Goal: Task Accomplishment & Management: Manage account settings

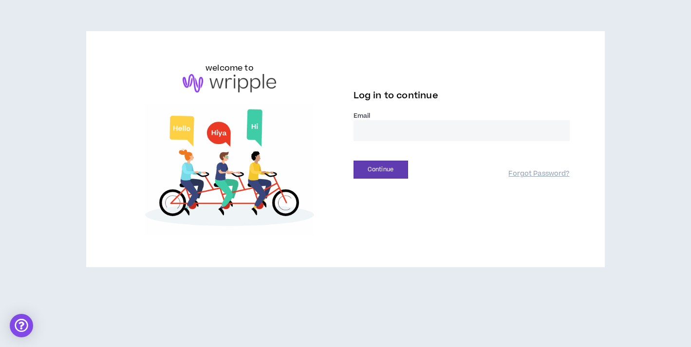
click at [454, 134] on input "email" at bounding box center [461, 130] width 216 height 21
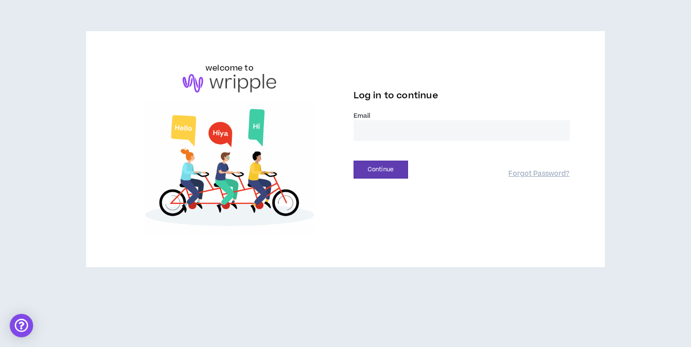
click at [457, 161] on div "Continue" at bounding box center [430, 170] width 155 height 18
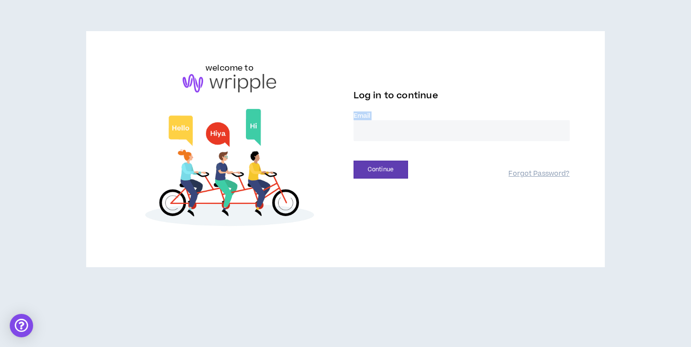
drag, startPoint x: 457, startPoint y: 161, endPoint x: 360, endPoint y: 129, distance: 102.1
click at [360, 129] on form "Email * Continue Forgot Password?" at bounding box center [461, 144] width 216 height 67
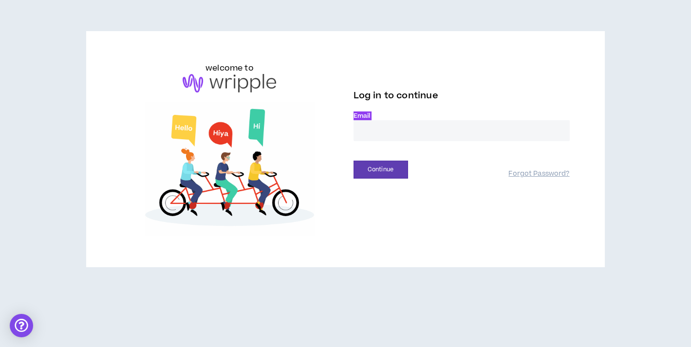
type input "**********"
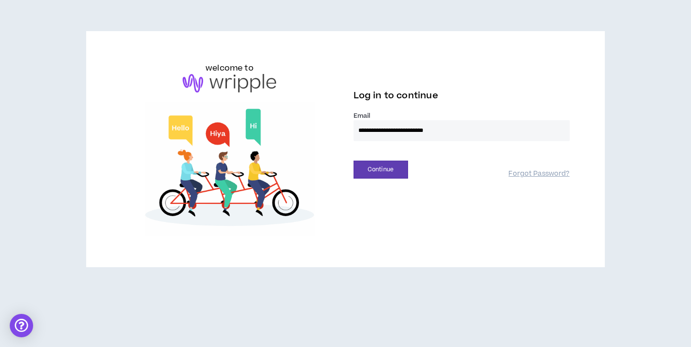
drag, startPoint x: 360, startPoint y: 130, endPoint x: 498, endPoint y: 163, distance: 142.0
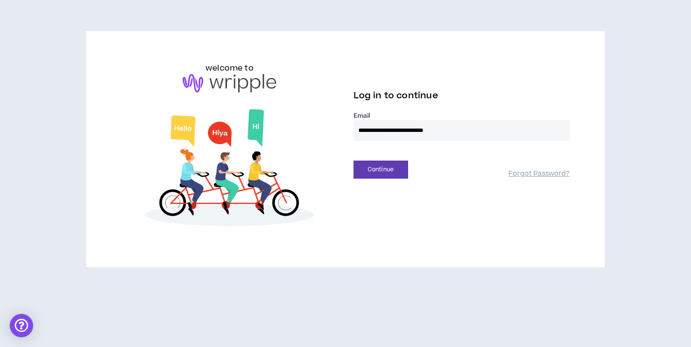
click at [498, 163] on form "**********" at bounding box center [461, 144] width 216 height 67
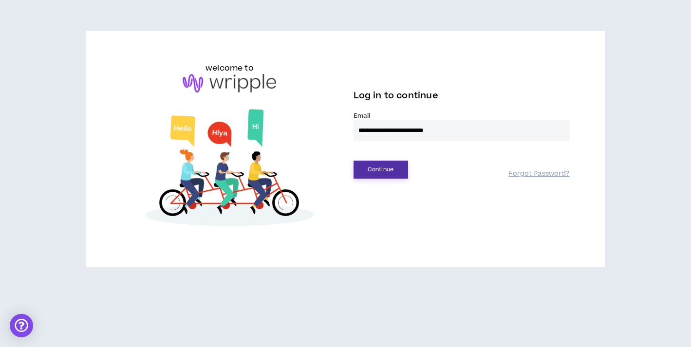
drag, startPoint x: 419, startPoint y: 167, endPoint x: 397, endPoint y: 166, distance: 21.5
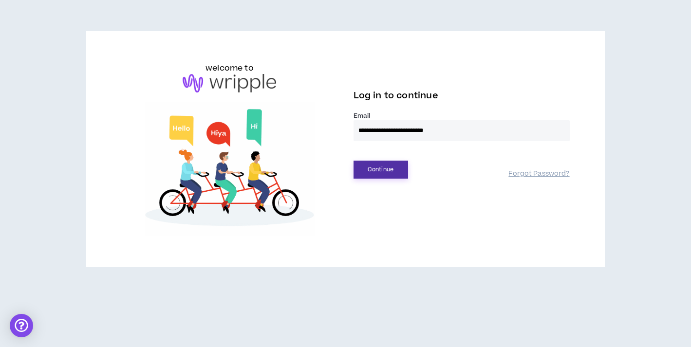
click at [397, 166] on div "Continue" at bounding box center [430, 170] width 155 height 18
click at [397, 166] on button "Continue" at bounding box center [380, 170] width 55 height 18
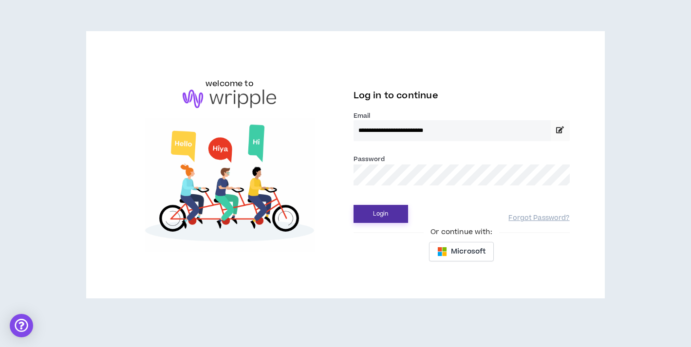
click at [398, 215] on button "Login" at bounding box center [380, 214] width 55 height 18
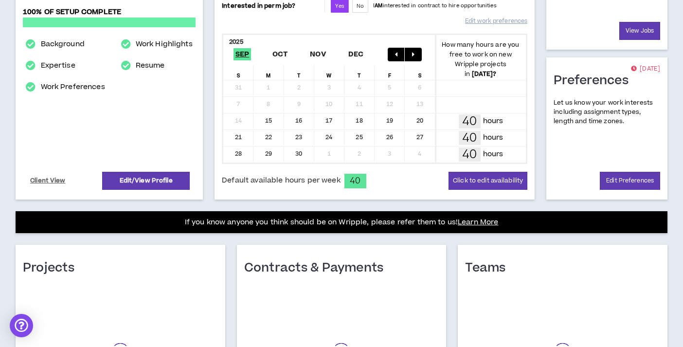
click at [398, 215] on div "Profile [DATE] [PERSON_NAME] Project Manager 100% of setup complete Background …" at bounding box center [341, 173] width 683 height 571
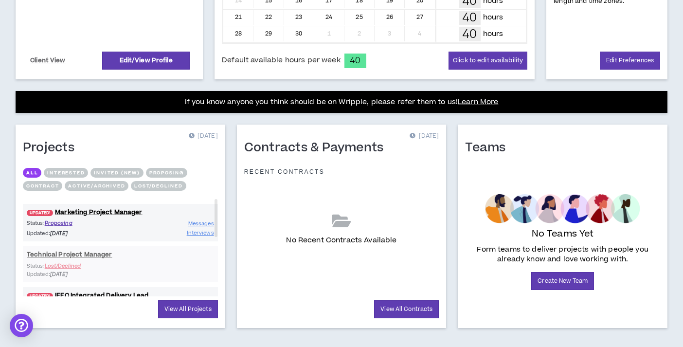
scroll to position [299, 0]
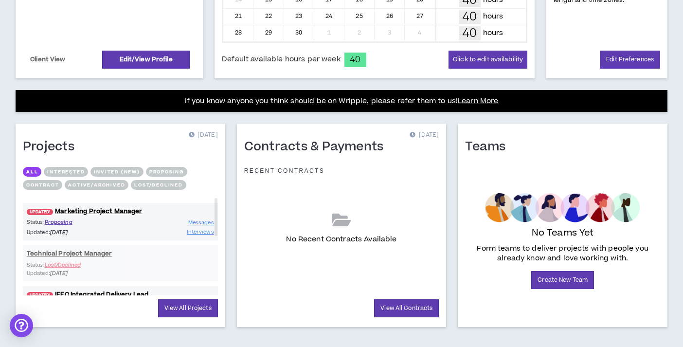
click at [398, 215] on div "No Recent Contracts Available" at bounding box center [341, 228] width 195 height 97
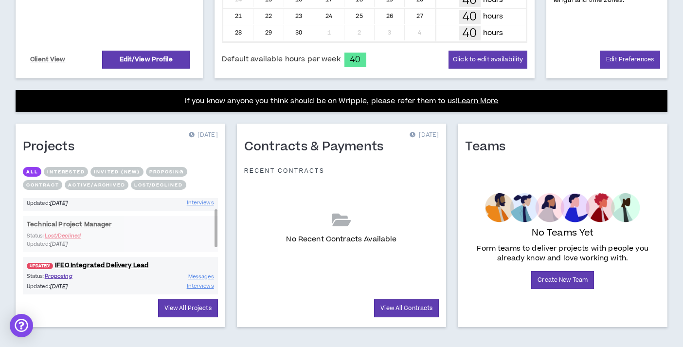
click at [99, 246] on div "UPDATED! Marketing Project Manager Status: Proposing Updated: [DATE] Messages I…" at bounding box center [120, 295] width 195 height 252
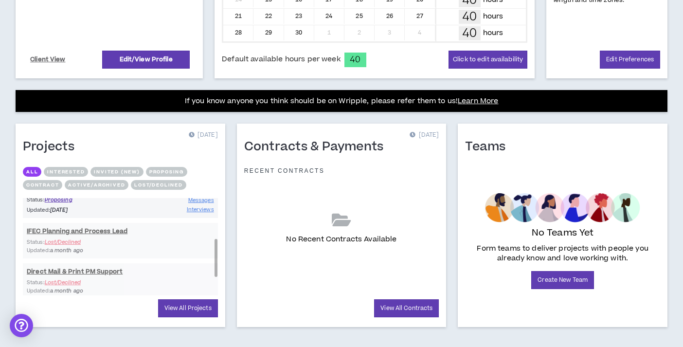
click at [99, 246] on div "UPDATED! Marketing Project Manager Status: Proposing Updated: [DATE] Messages I…" at bounding box center [120, 218] width 195 height 252
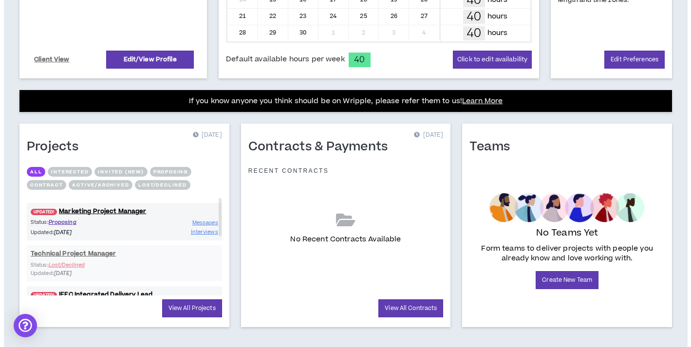
scroll to position [0, 0]
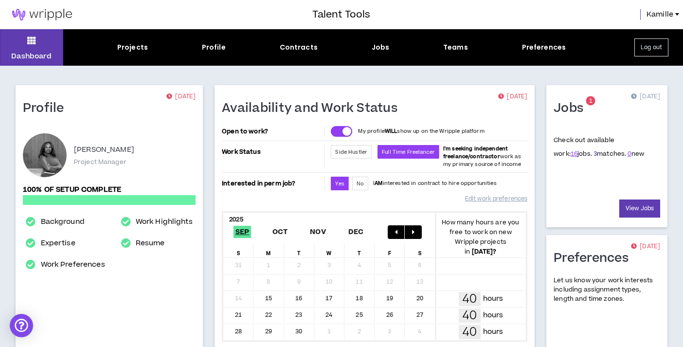
click at [594, 153] on link "3" at bounding box center [595, 153] width 3 height 9
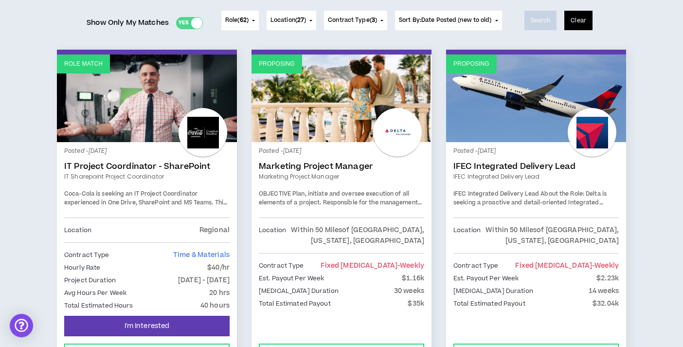
scroll to position [126, 0]
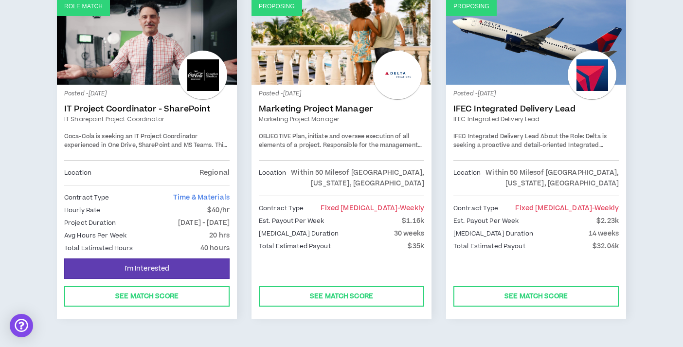
click at [581, 152] on div "Posted - [DATE] IFEC Integrated Delivery Lead IFEC Integrated Delivery Lead IFE…" at bounding box center [537, 126] width 166 height 68
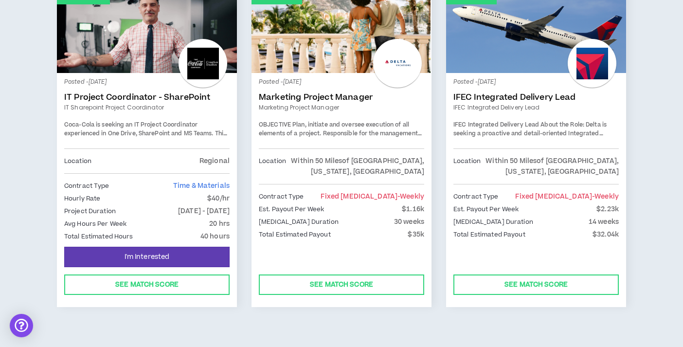
scroll to position [0, 0]
